Goal: Task Accomplishment & Management: Manage account settings

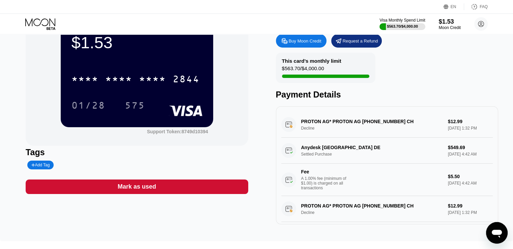
scroll to position [34, 0]
click at [454, 151] on div "Anydesk Stuttgart DE Settled Purchase $549.69 [DATE] 4:42 AM Fee A 1.00% fee (m…" at bounding box center [386, 167] width 211 height 58
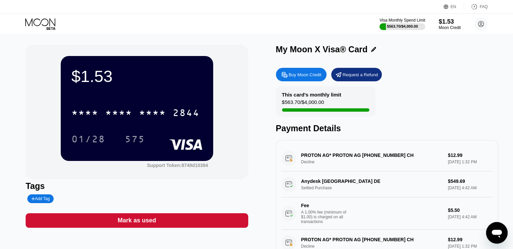
scroll to position [67, 0]
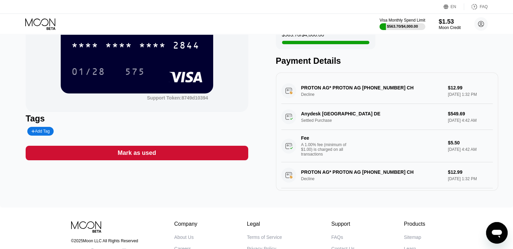
click at [450, 122] on div "Anydesk Stuttgart DE Settled Purchase $549.69 [DATE] 4:42 AM Fee A 1.00% fee (m…" at bounding box center [386, 133] width 211 height 58
click at [349, 118] on div "Anydesk Stuttgart DE Settled Purchase $549.69 [DATE] 4:42 AM Fee A 1.00% fee (m…" at bounding box center [386, 133] width 211 height 58
click at [450, 116] on div "Anydesk Stuttgart DE Settled Purchase $549.69 [DATE] 4:42 AM Fee A 1.00% fee (m…" at bounding box center [386, 133] width 211 height 58
drag, startPoint x: 460, startPoint y: 122, endPoint x: 428, endPoint y: 122, distance: 32.0
click at [460, 122] on div "Anydesk Stuttgart DE Settled Purchase $549.69 [DATE] 4:42 AM Fee A 1.00% fee (m…" at bounding box center [386, 133] width 211 height 58
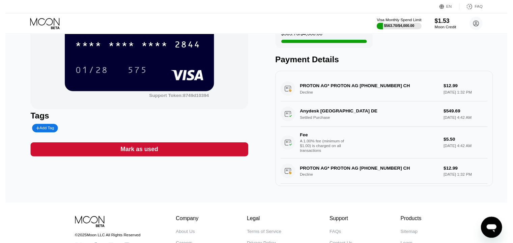
scroll to position [0, 0]
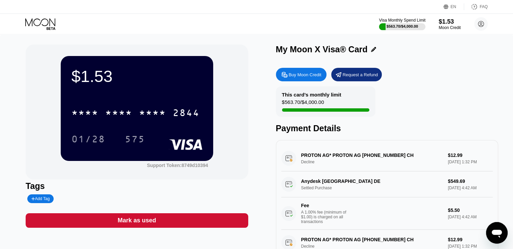
click at [407, 22] on div "Visa Monthly Spend Limit" at bounding box center [402, 20] width 47 height 5
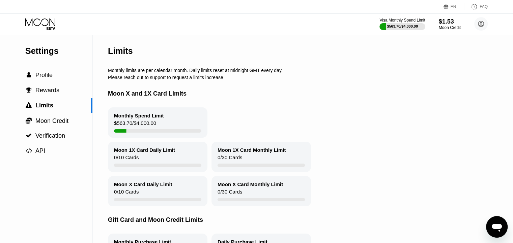
click at [176, 124] on div "Monthly Spend Limit $563.70 / $4,000.00" at bounding box center [157, 123] width 99 height 30
click at [61, 76] on div " Profile" at bounding box center [46, 75] width 92 height 7
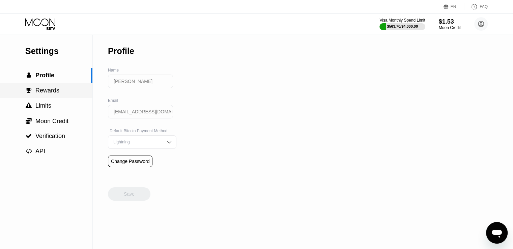
click at [72, 92] on div " Rewards" at bounding box center [46, 90] width 92 height 7
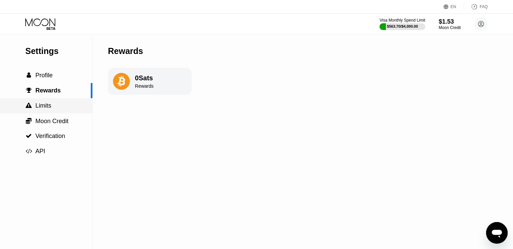
click at [64, 108] on div " Limits" at bounding box center [46, 105] width 92 height 7
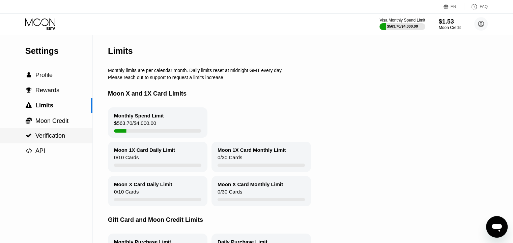
click at [64, 130] on div " Verification" at bounding box center [46, 135] width 92 height 15
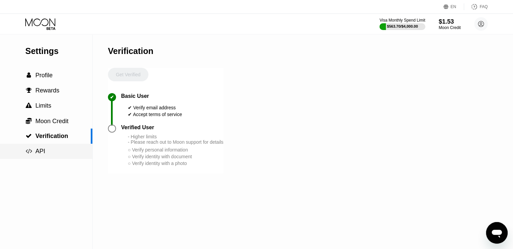
click at [62, 150] on div " API" at bounding box center [46, 151] width 92 height 7
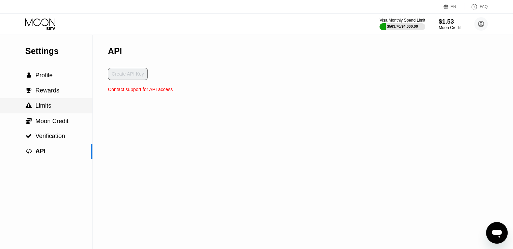
click at [61, 108] on div " Limits" at bounding box center [46, 105] width 92 height 7
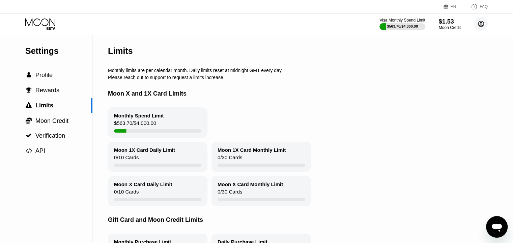
click at [475, 25] on circle at bounding box center [480, 23] width 13 height 13
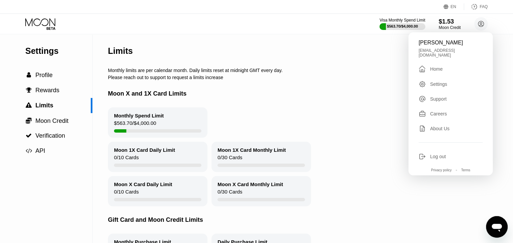
click at [444, 83] on div "Settings" at bounding box center [438, 84] width 17 height 5
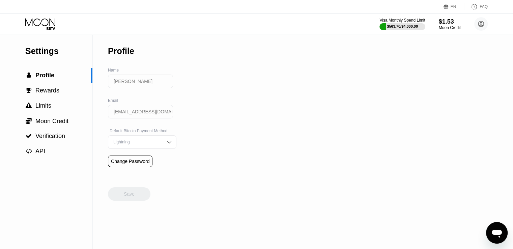
click at [409, 17] on div "Visa Monthly Spend Limit $563.70 / $4,000.00 $1.53 Moon Credit [PERSON_NAME] [E…" at bounding box center [433, 23] width 108 height 13
click at [408, 19] on div "Visa Monthly Spend Limit" at bounding box center [402, 20] width 47 height 5
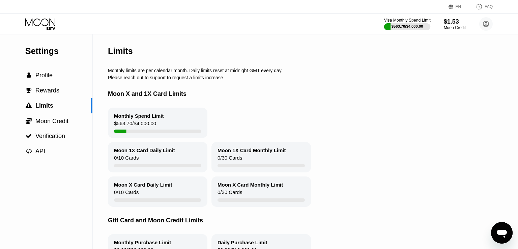
click at [407, 24] on div "$563.70 / $4,000.00" at bounding box center [407, 26] width 32 height 4
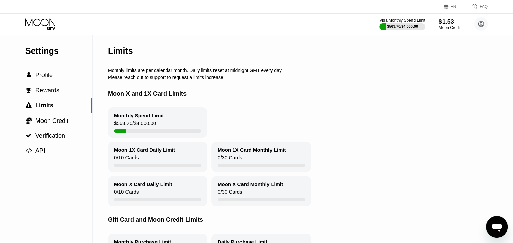
click at [42, 24] on icon at bounding box center [40, 24] width 31 height 12
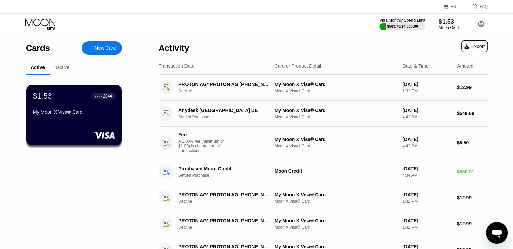
click at [466, 47] on icon at bounding box center [466, 46] width 5 height 5
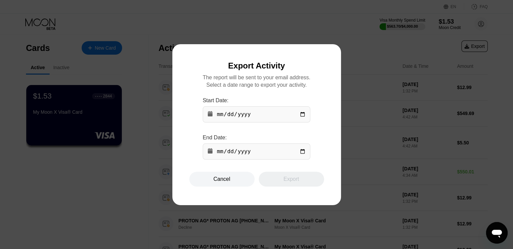
click at [248, 117] on input "date" at bounding box center [257, 114] width 108 height 16
click at [303, 115] on input "date" at bounding box center [257, 114] width 108 height 16
type input "[DATE]"
click at [302, 152] on input "date" at bounding box center [257, 151] width 108 height 16
type input "[DATE]"
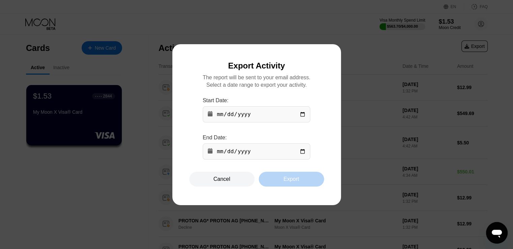
click at [296, 182] on div "Export" at bounding box center [291, 179] width 16 height 7
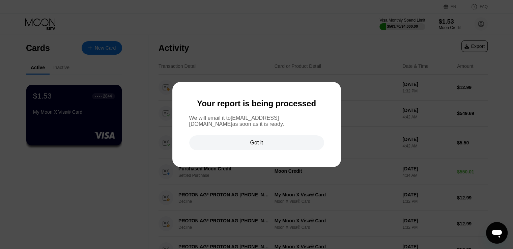
click at [279, 140] on div "Got it" at bounding box center [256, 142] width 135 height 15
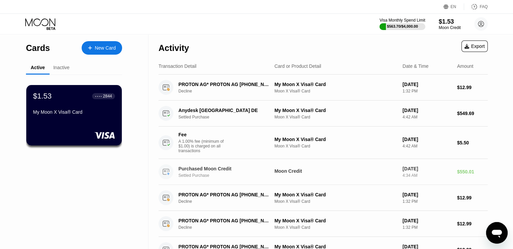
click at [432, 170] on div "[DATE]" at bounding box center [426, 168] width 49 height 5
click at [435, 114] on div "[DATE] 4:42 AM" at bounding box center [426, 114] width 49 height 12
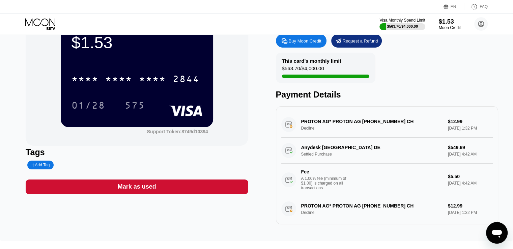
scroll to position [67, 0]
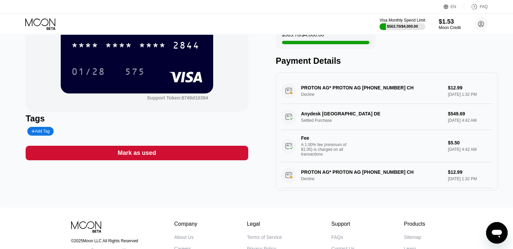
click at [364, 124] on div "Anydesk Stuttgart DE Settled Purchase $549.69 [DATE] 4:42 AM Fee A 1.00% fee (m…" at bounding box center [386, 133] width 211 height 58
click at [365, 123] on div "Anydesk Stuttgart DE Settled Purchase $549.69 [DATE] 4:42 AM Fee A 1.00% fee (m…" at bounding box center [386, 133] width 211 height 58
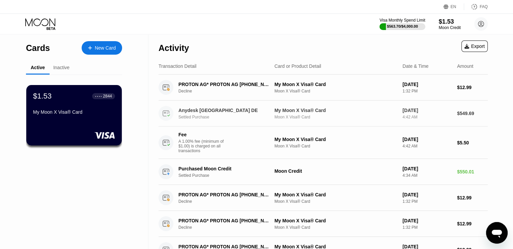
click at [452, 113] on div "Anydesk Stuttgart DE Settled Purchase My Moon X Visa® Card Moon X Visa® Card [D…" at bounding box center [322, 113] width 329 height 26
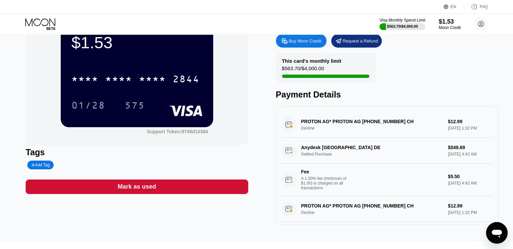
drag, startPoint x: 310, startPoint y: 123, endPoint x: 394, endPoint y: 123, distance: 84.3
click at [394, 123] on div "PROTON AG* PROTON AG [PHONE_NUMBER] CH Decline $12.99 [DATE] 1:32 PM" at bounding box center [386, 125] width 211 height 26
